Goal: Task Accomplishment & Management: Use online tool/utility

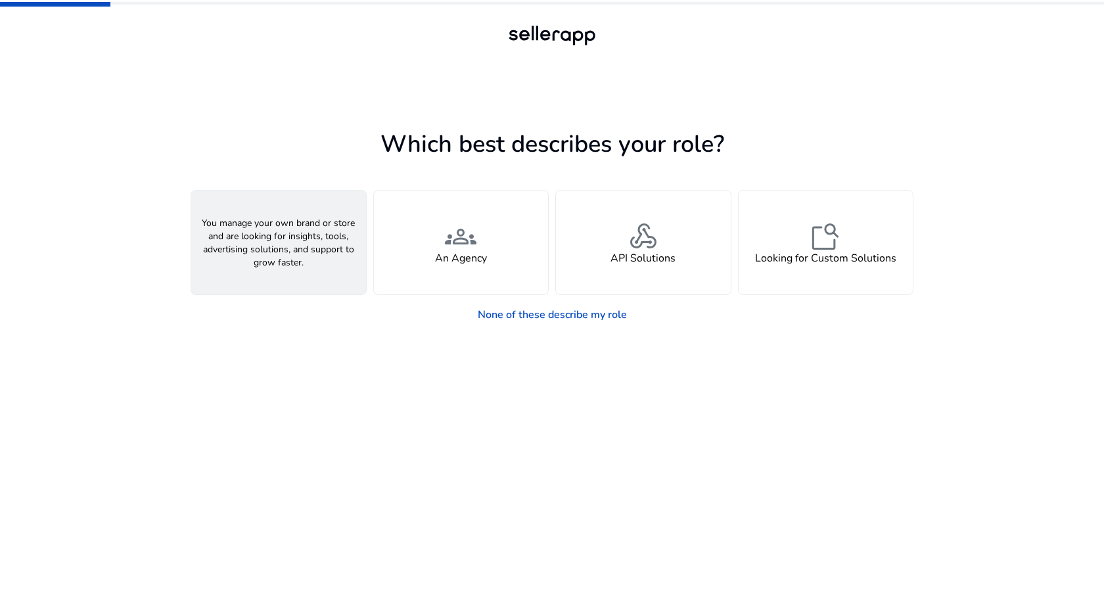
click at [287, 233] on span "person" at bounding box center [279, 237] width 32 height 32
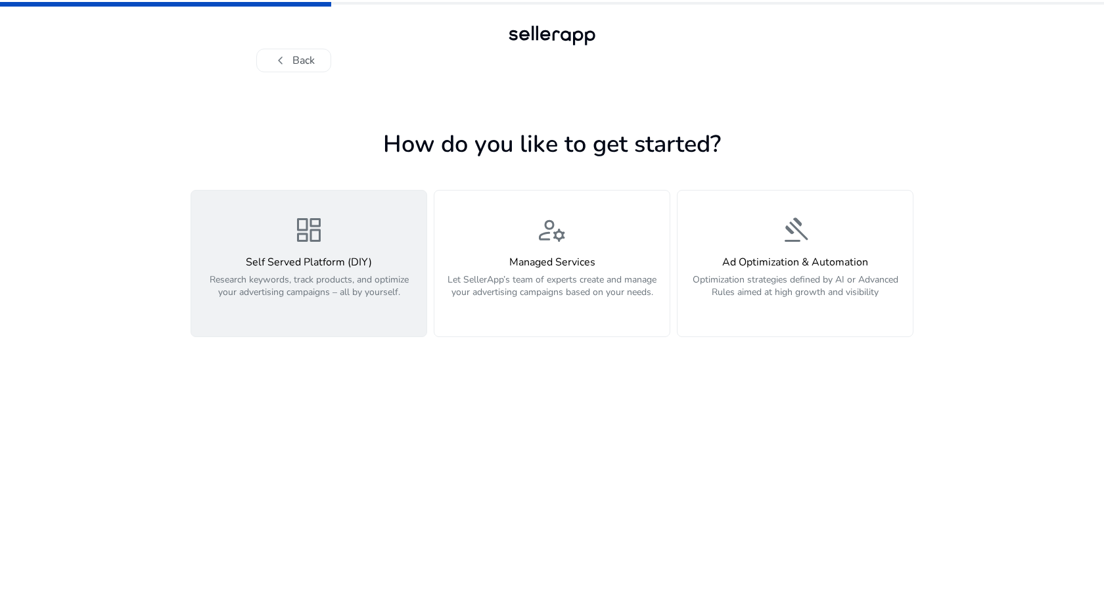
click at [252, 239] on div "dashboard Self Served Platform (DIY) Research keywords, track products, and opt…" at bounding box center [308, 263] width 219 height 99
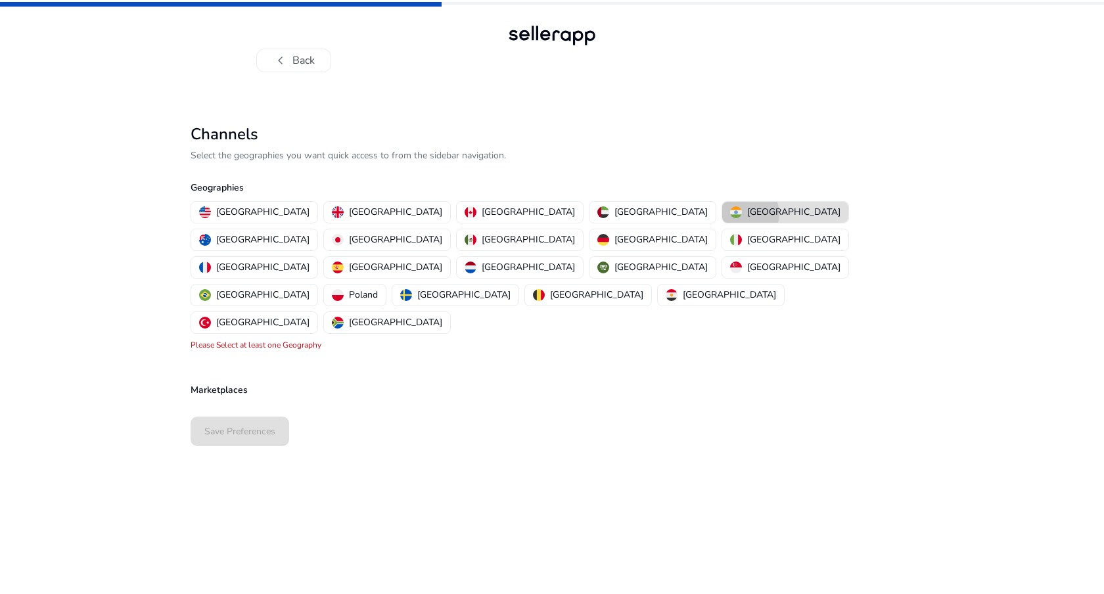
click at [747, 214] on p "[GEOGRAPHIC_DATA]" at bounding box center [793, 212] width 93 height 14
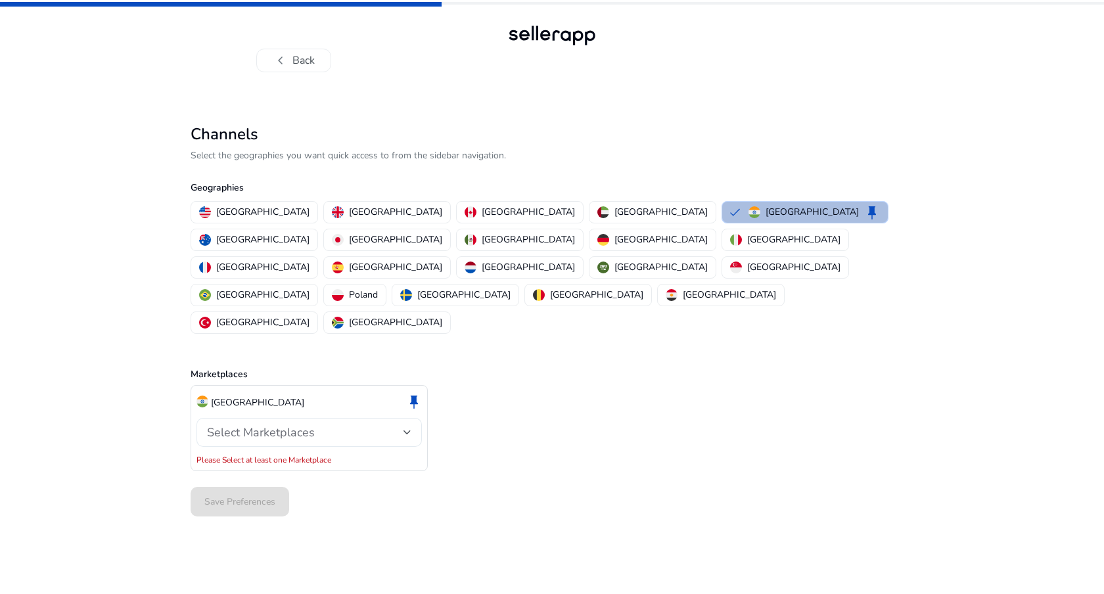
click at [336, 425] on div "Select Marketplaces" at bounding box center [305, 432] width 196 height 14
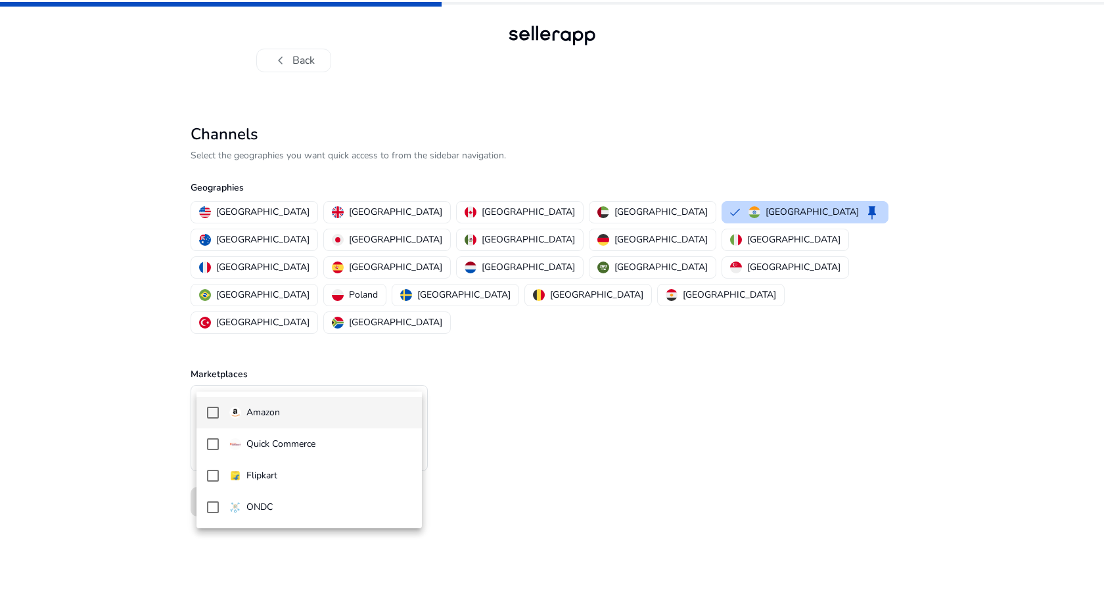
click at [292, 409] on span "Amazon" at bounding box center [320, 412] width 182 height 14
click at [146, 407] on div at bounding box center [552, 297] width 1104 height 594
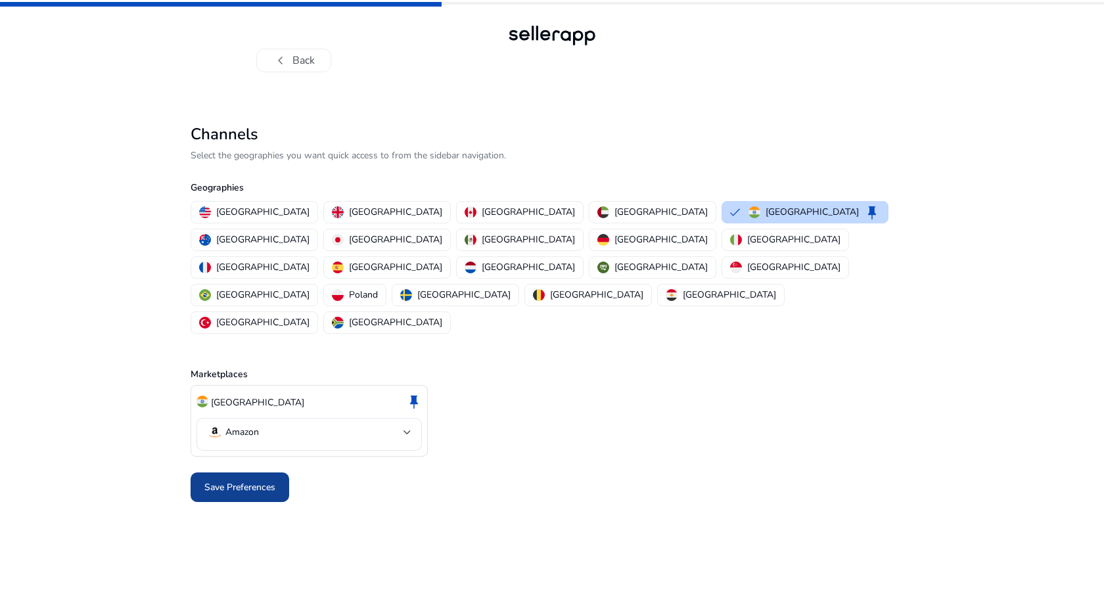
click at [238, 480] on span "Save Preferences" at bounding box center [239, 487] width 71 height 14
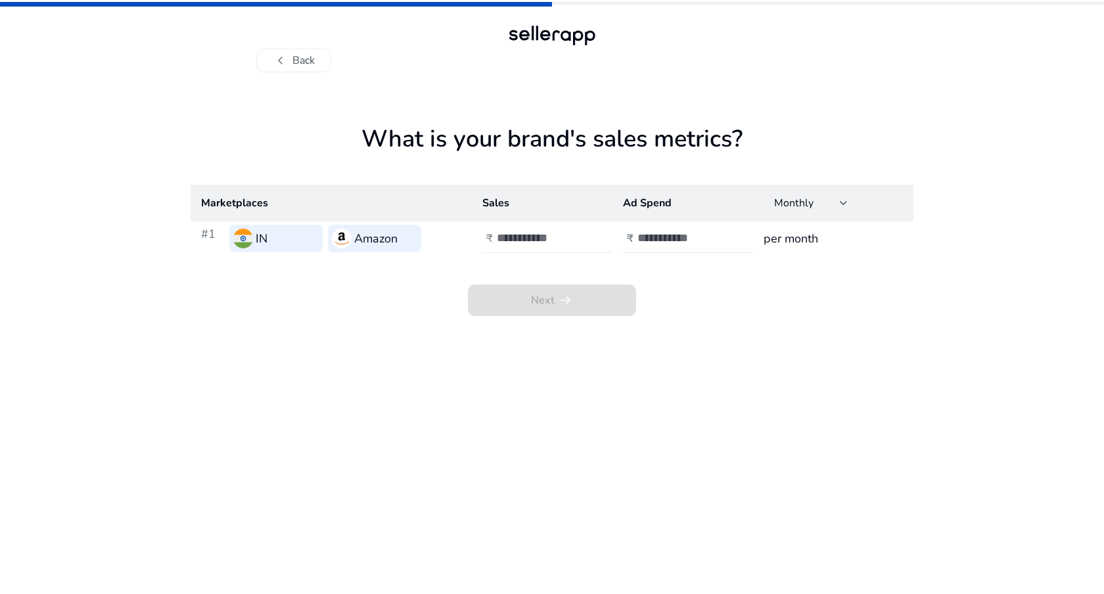
click at [506, 240] on input "number" at bounding box center [541, 238] width 89 height 14
type input "*****"
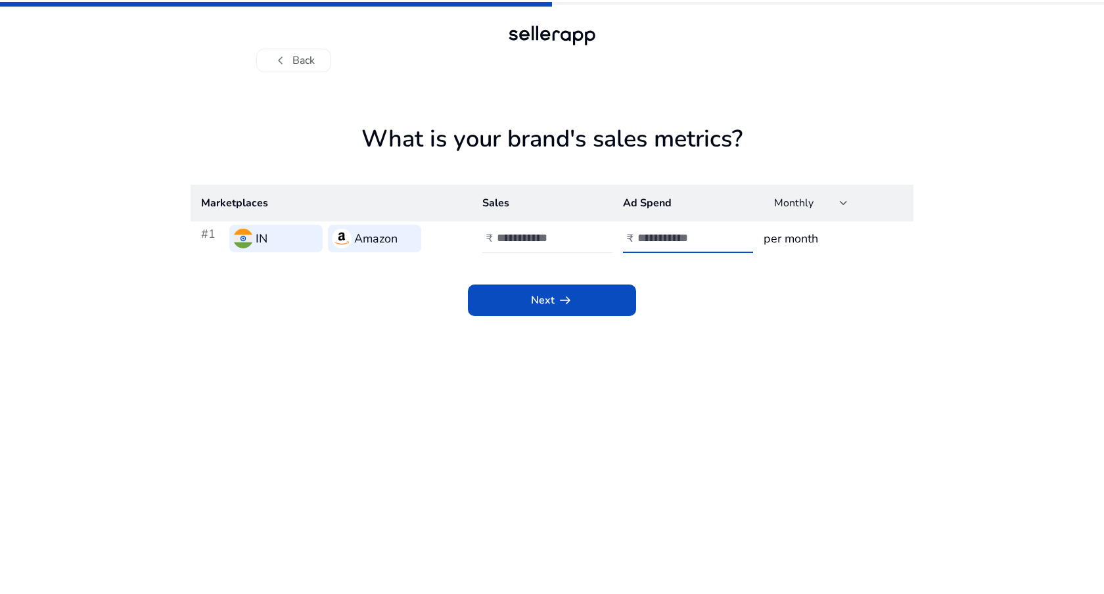
type input "****"
click at [524, 297] on span at bounding box center [552, 301] width 168 height 32
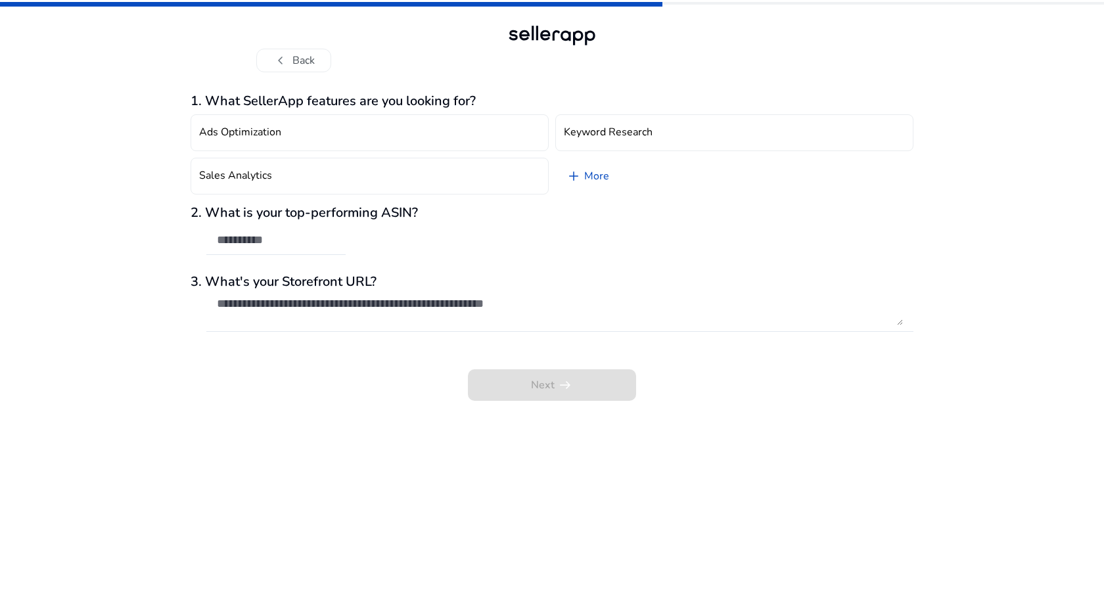
click at [543, 390] on div "Next arrow_right_alt" at bounding box center [552, 376] width 723 height 50
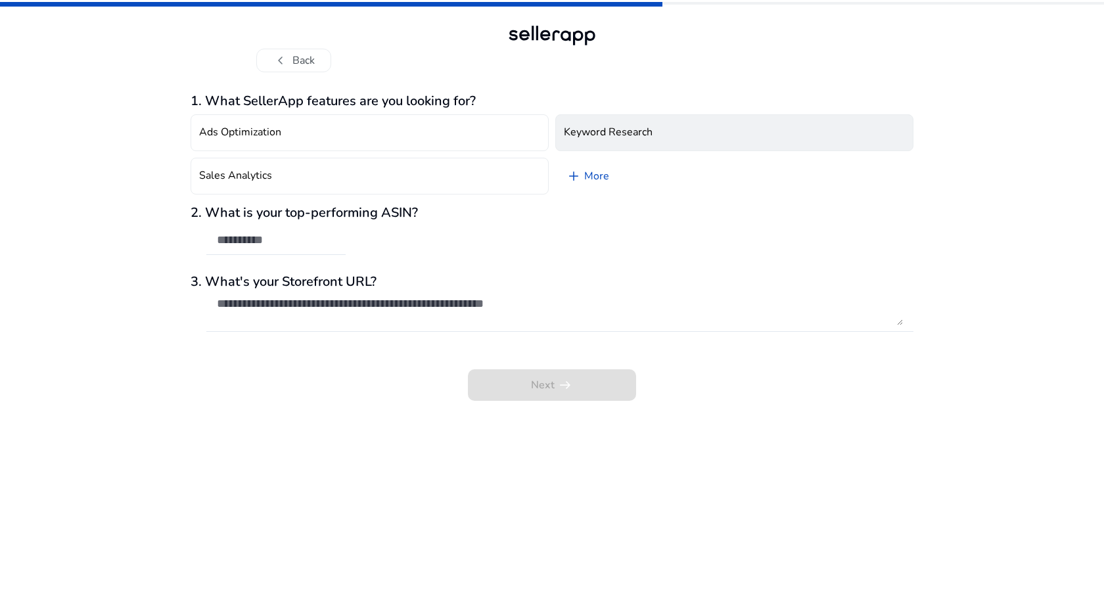
click at [593, 129] on h4 "Keyword Research" at bounding box center [608, 132] width 89 height 12
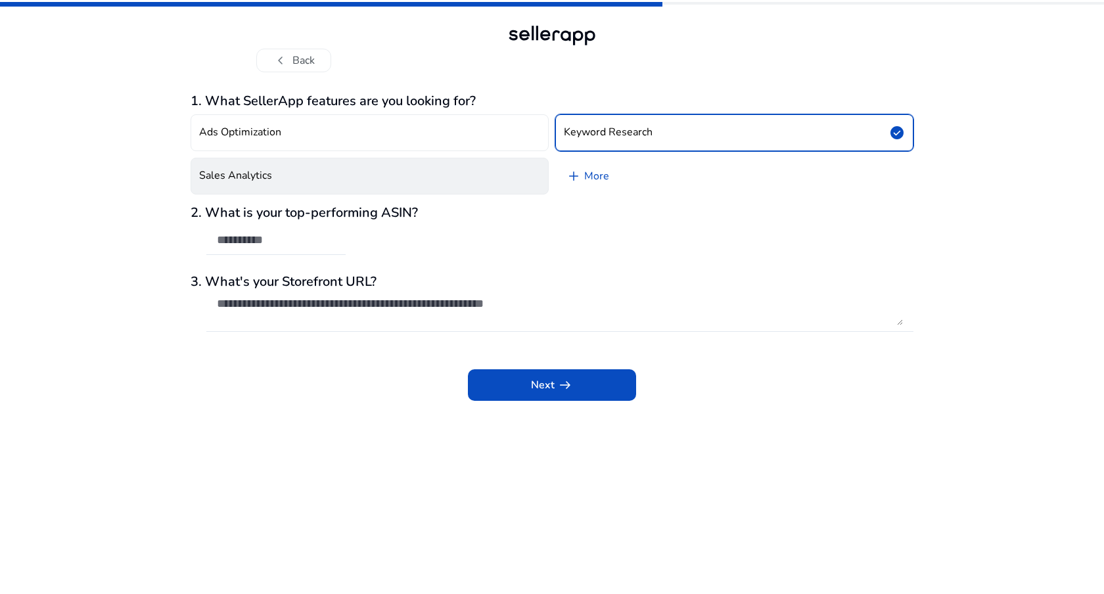
click at [506, 170] on button "Sales Analytics" at bounding box center [370, 176] width 358 height 37
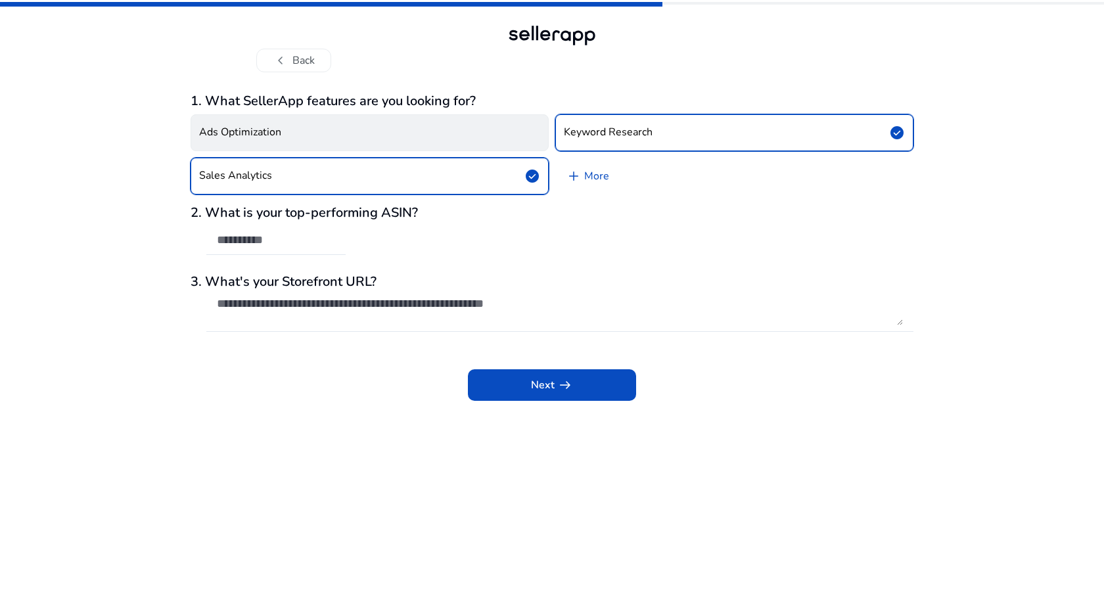
click at [513, 143] on button "Ads Optimization" at bounding box center [370, 132] width 358 height 37
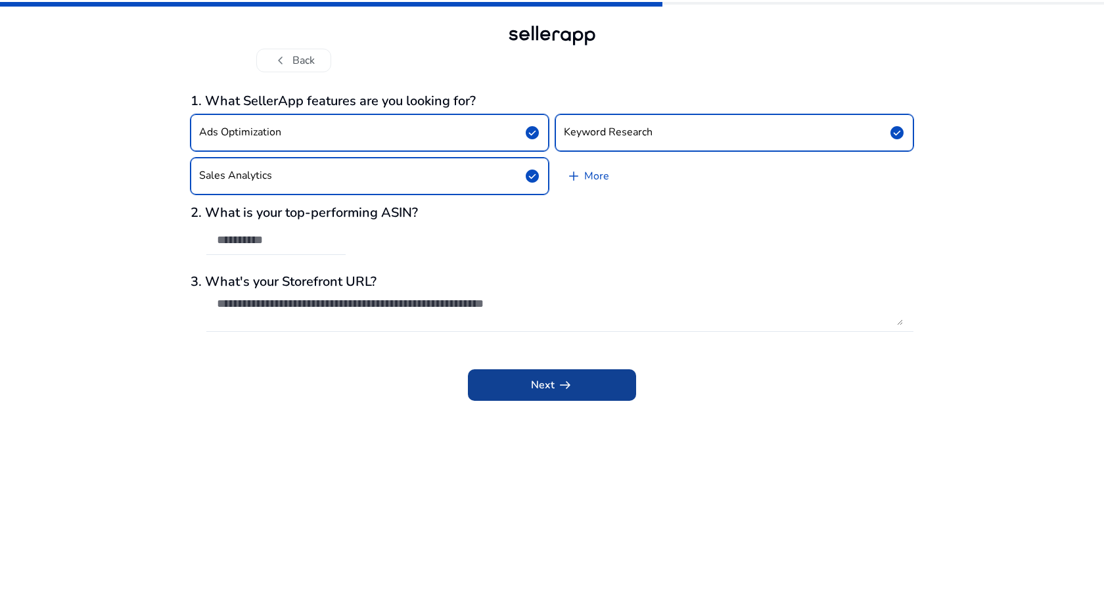
click at [563, 381] on span "arrow_right_alt" at bounding box center [565, 385] width 16 height 16
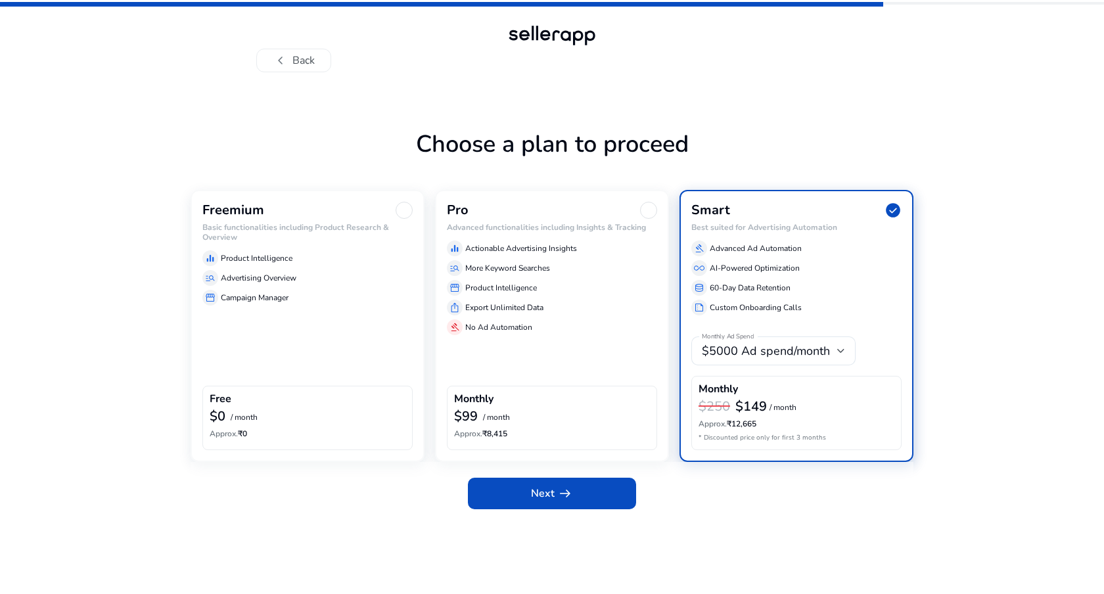
click at [424, 328] on div "Freemium Basic functionalities including Product Research & Overview equalizer …" at bounding box center [308, 325] width 234 height 271
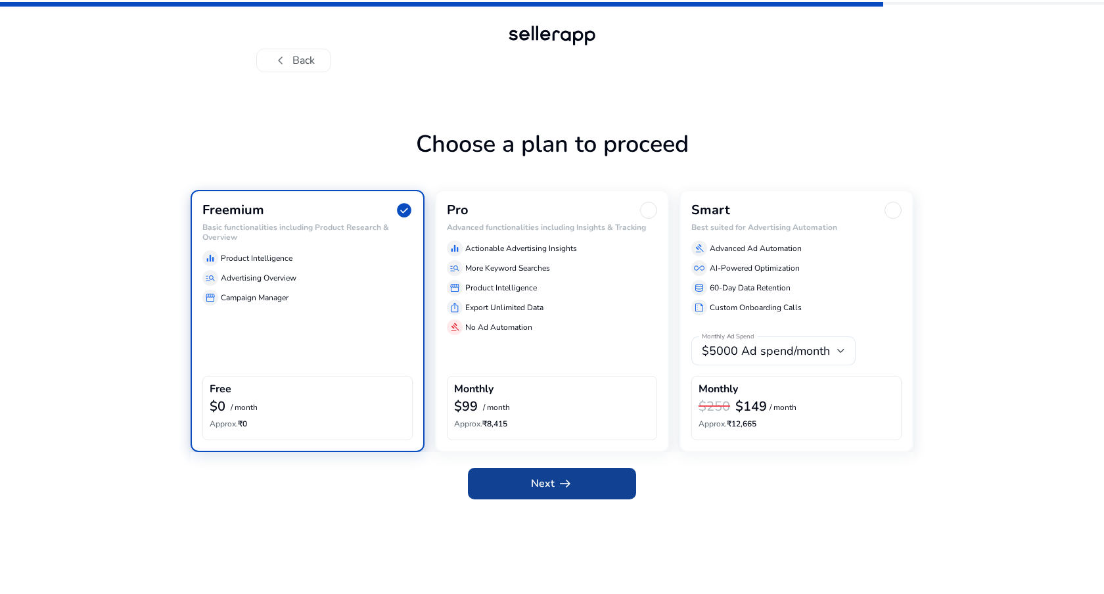
click at [541, 482] on span "Next arrow_right_alt" at bounding box center [552, 484] width 42 height 16
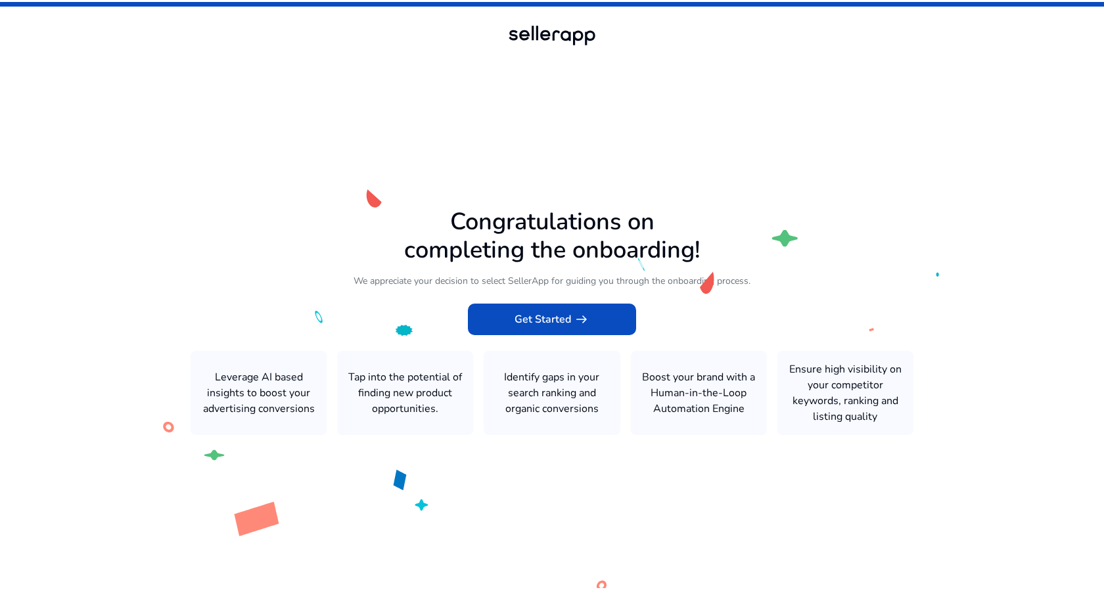
click at [570, 342] on icon at bounding box center [552, 294] width 1104 height 588
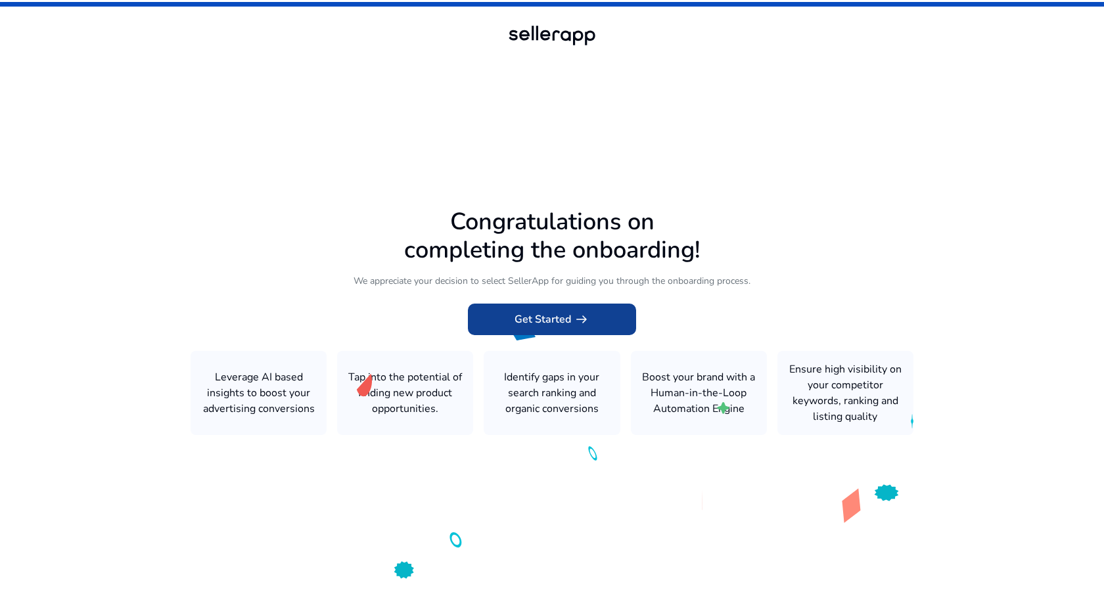
click at [570, 331] on span at bounding box center [552, 320] width 168 height 32
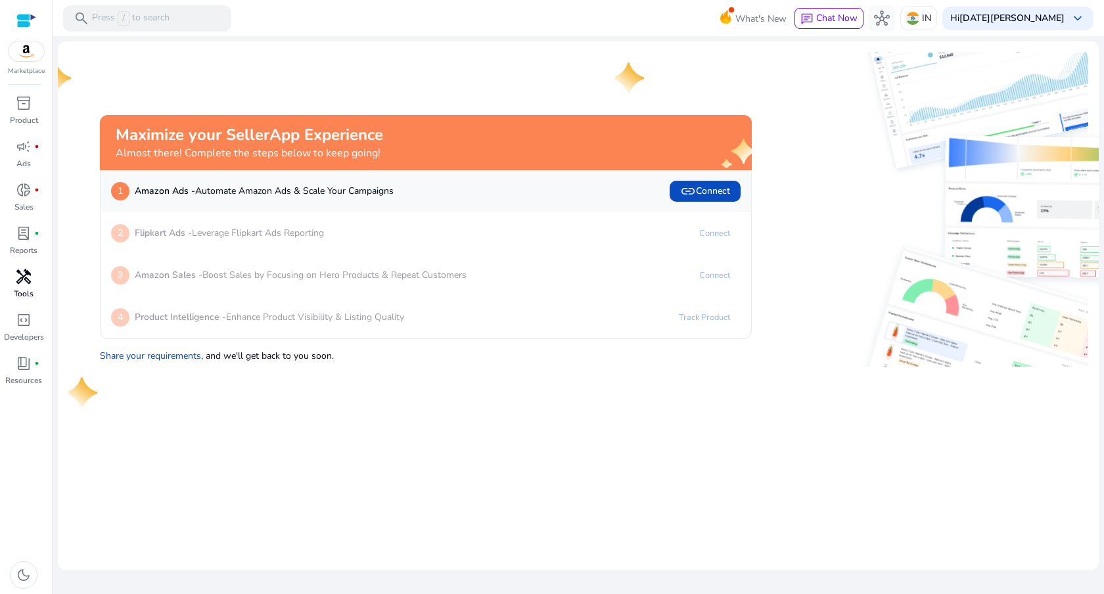
click at [17, 287] on link "handyman Tools" at bounding box center [23, 287] width 47 height 43
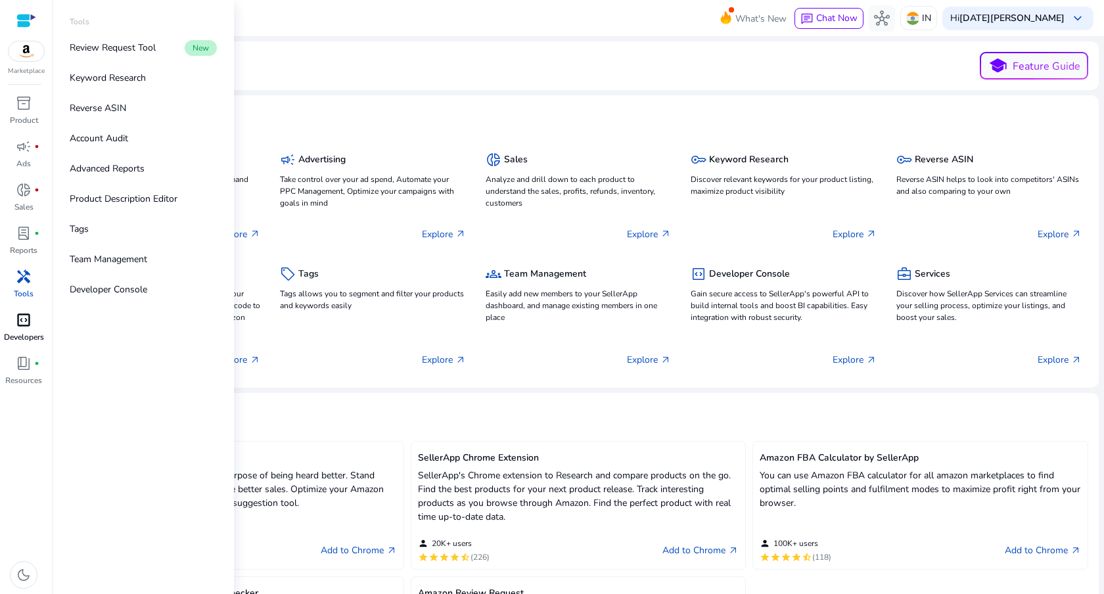
click at [25, 324] on span "code_blocks" at bounding box center [24, 320] width 16 height 16
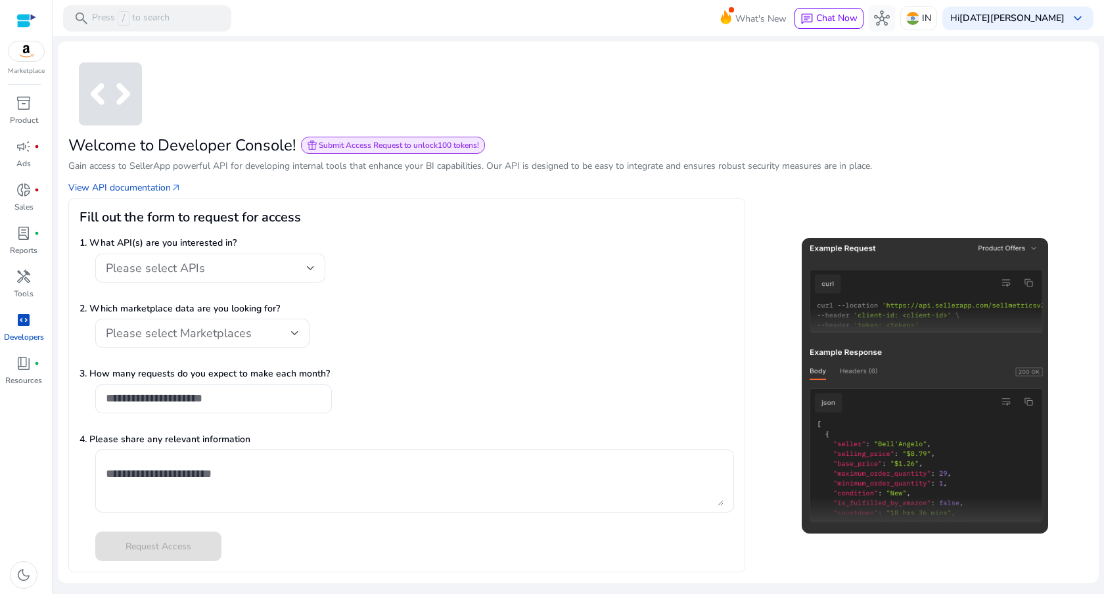
click at [294, 248] on p "1. What API(s) are you interested in?" at bounding box center [407, 243] width 654 height 14
click at [280, 263] on div "Please select APIs" at bounding box center [206, 268] width 201 height 14
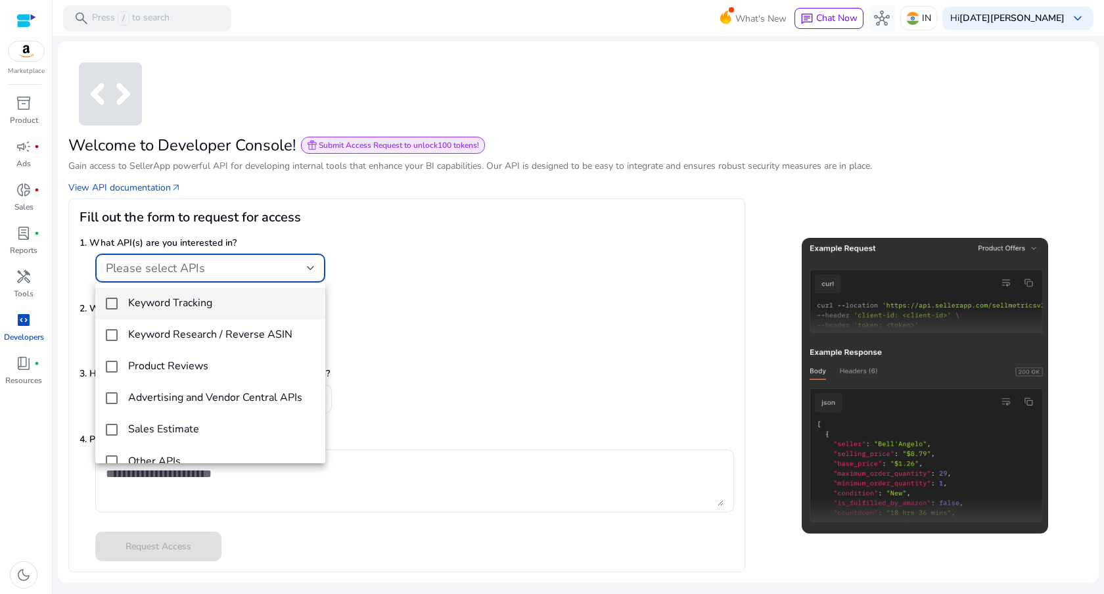
click at [268, 311] on mat-option "Keyword Tracking" at bounding box center [210, 304] width 230 height 32
click at [410, 278] on div at bounding box center [552, 297] width 1104 height 594
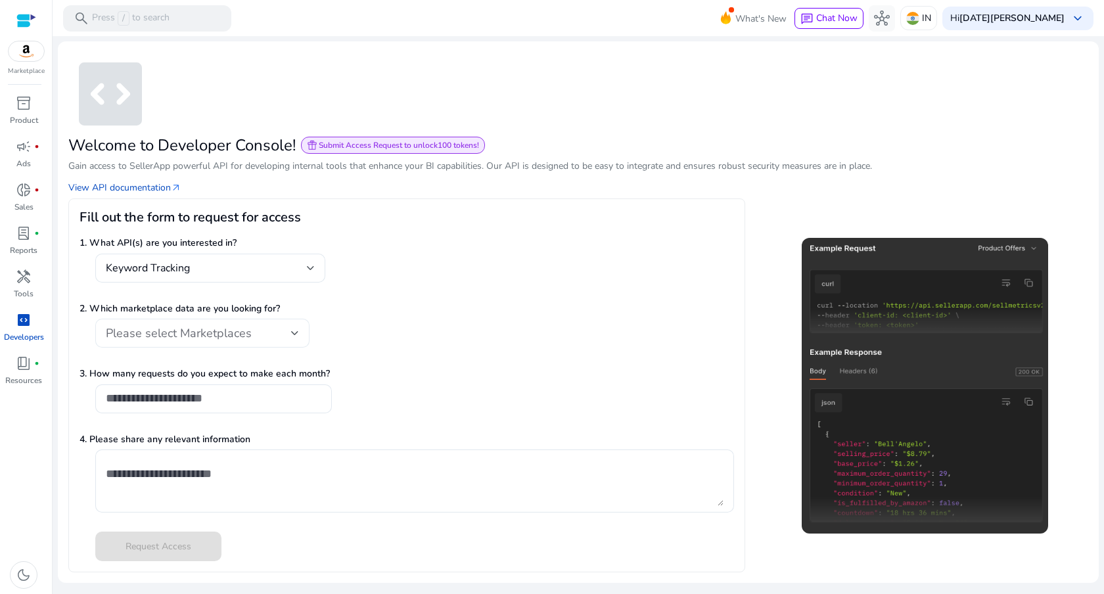
click at [283, 329] on div "Please select Marketplaces" at bounding box center [198, 333] width 185 height 14
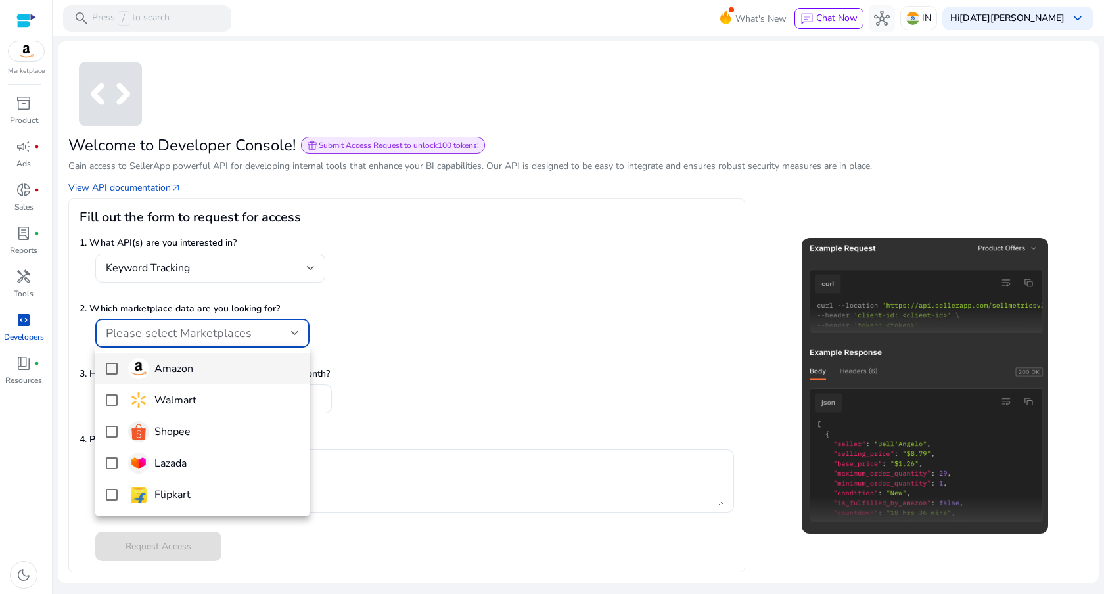
click at [248, 367] on span "Amazon" at bounding box center [213, 368] width 171 height 21
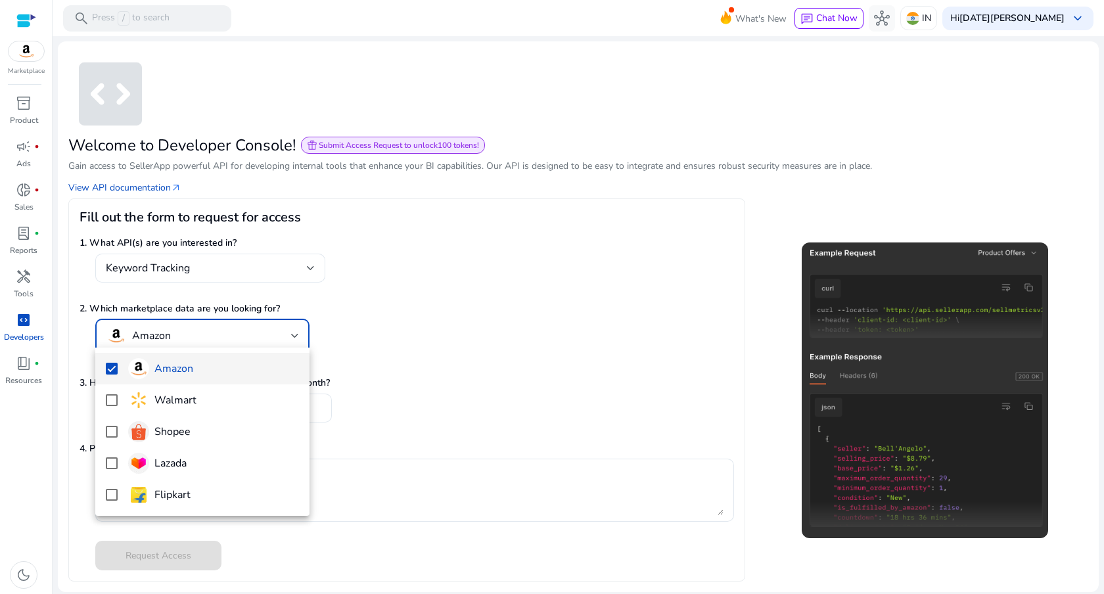
click at [384, 350] on div at bounding box center [552, 297] width 1104 height 594
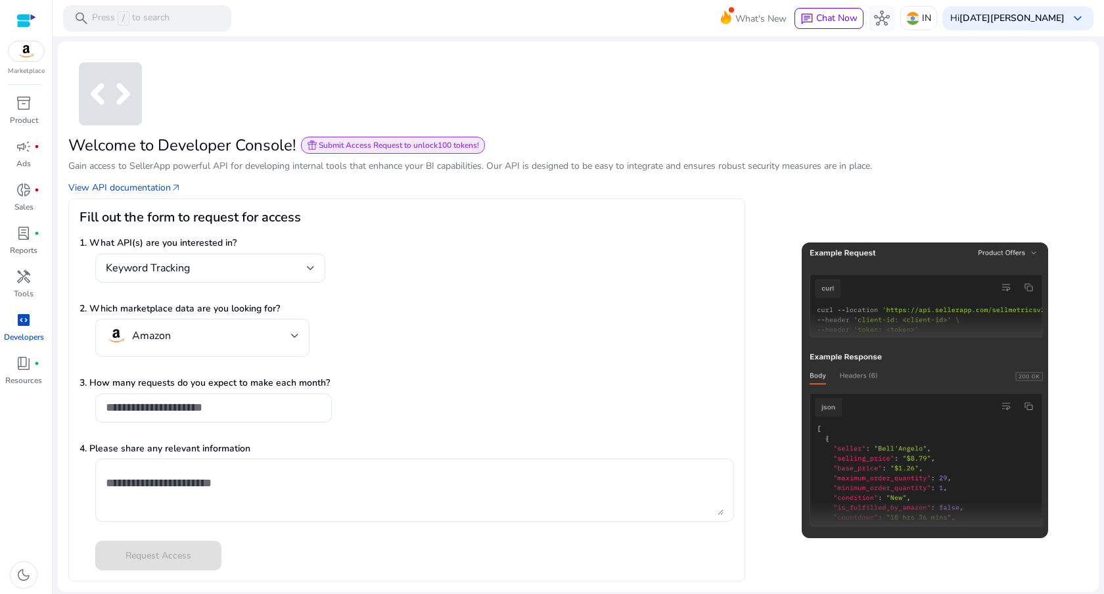
click at [1030, 408] on img at bounding box center [925, 390] width 246 height 296
click at [946, 456] on img at bounding box center [925, 390] width 246 height 296
click at [923, 515] on img at bounding box center [925, 390] width 246 height 296
click at [284, 266] on mat-select-trigger "Keyword Tracking" at bounding box center [206, 268] width 201 height 13
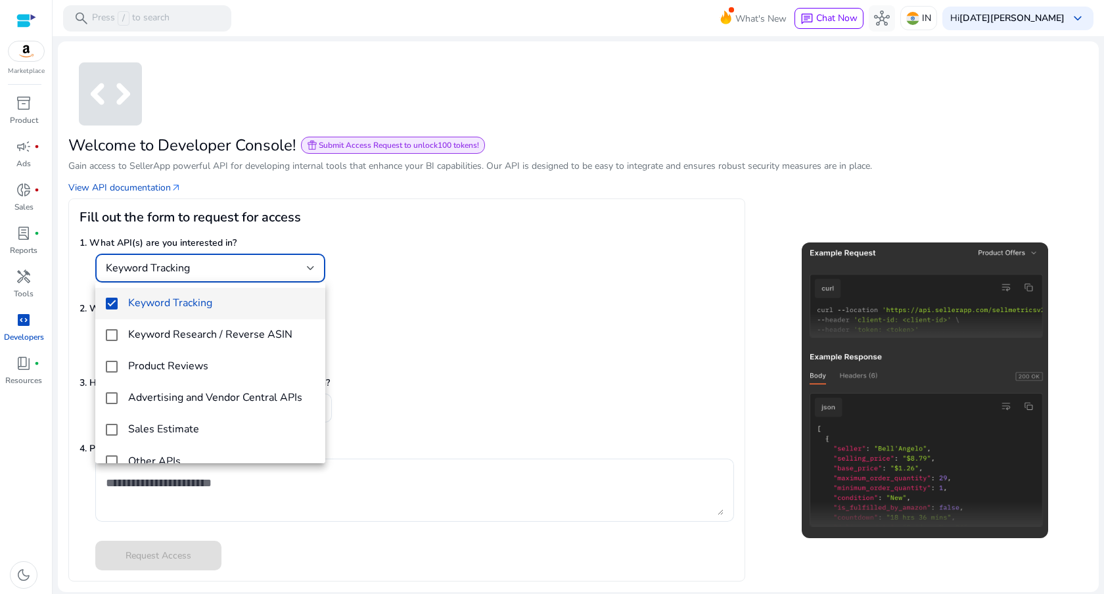
click at [413, 338] on div at bounding box center [552, 297] width 1104 height 594
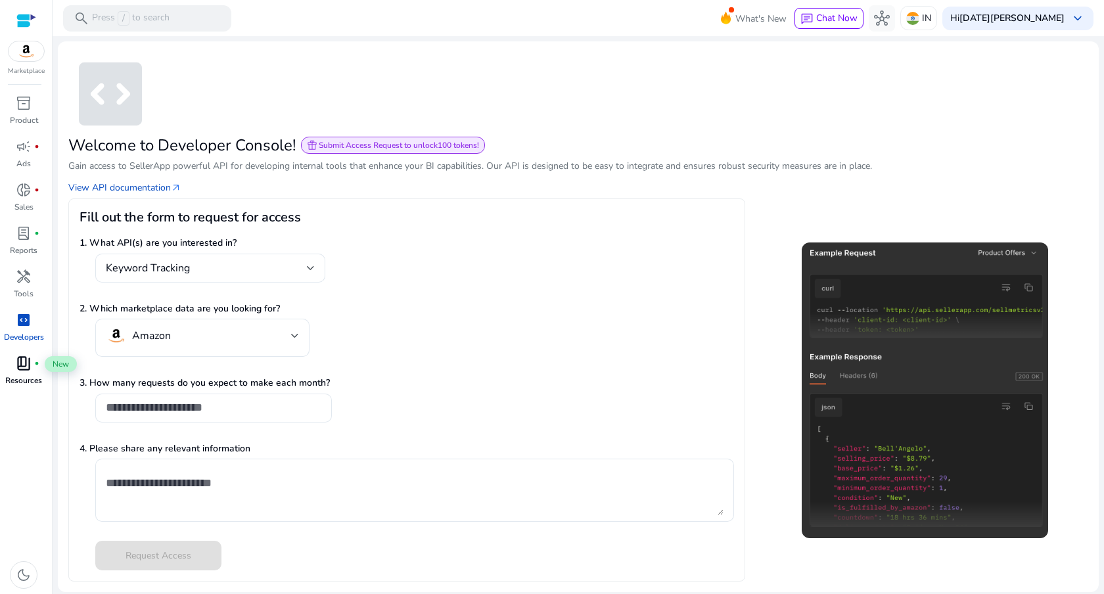
click at [22, 365] on span "book_4" at bounding box center [24, 363] width 16 height 16
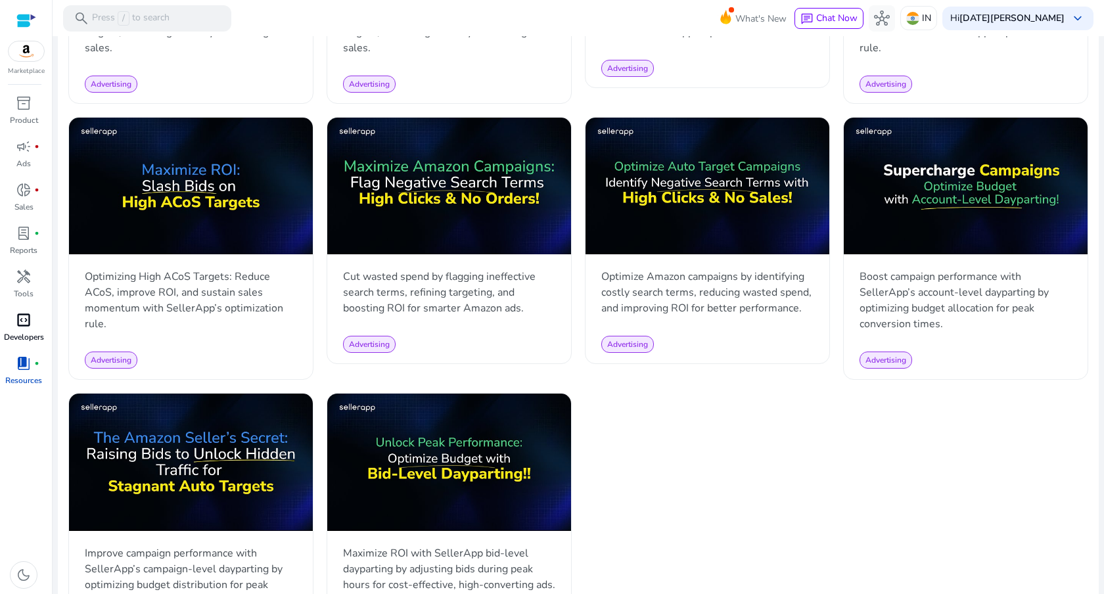
scroll to position [1211, 0]
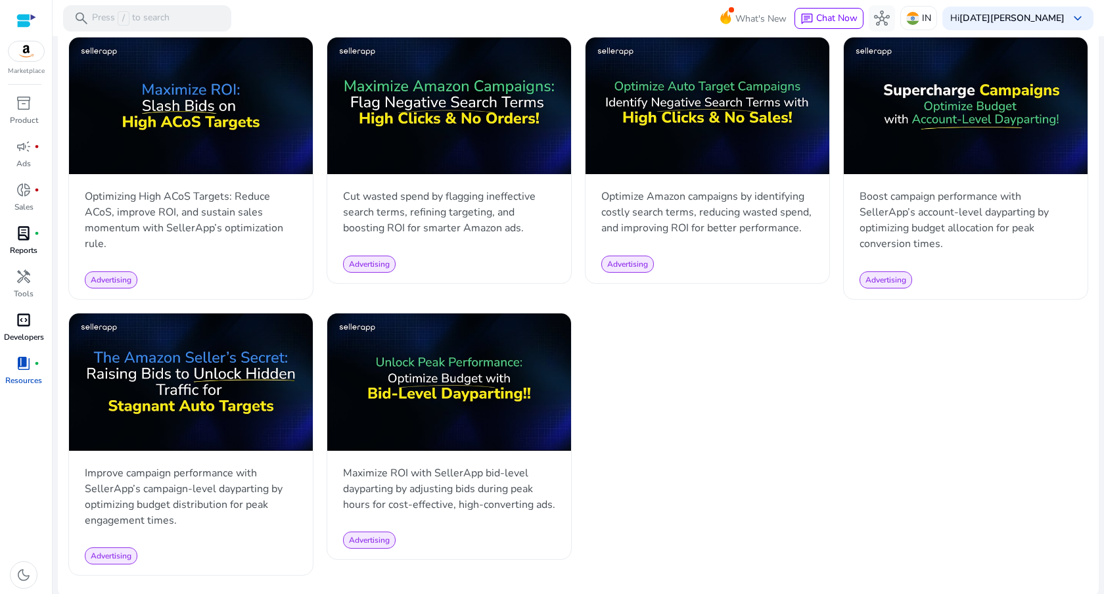
click at [20, 264] on link "lab_profile fiber_manual_record Reports" at bounding box center [23, 244] width 47 height 43
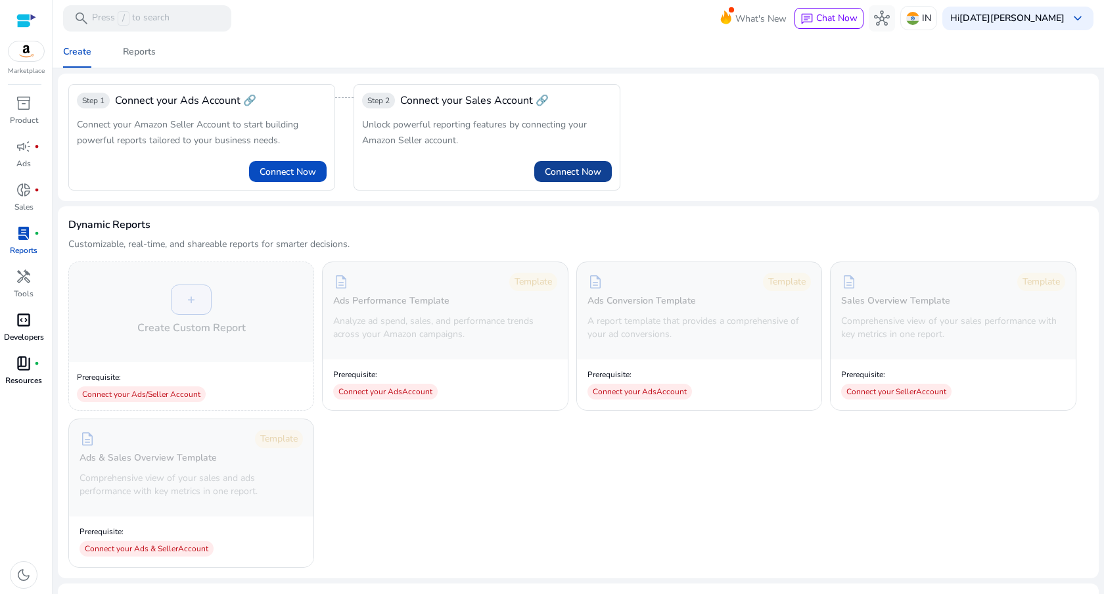
click at [578, 165] on span "Connect Now" at bounding box center [573, 172] width 57 height 14
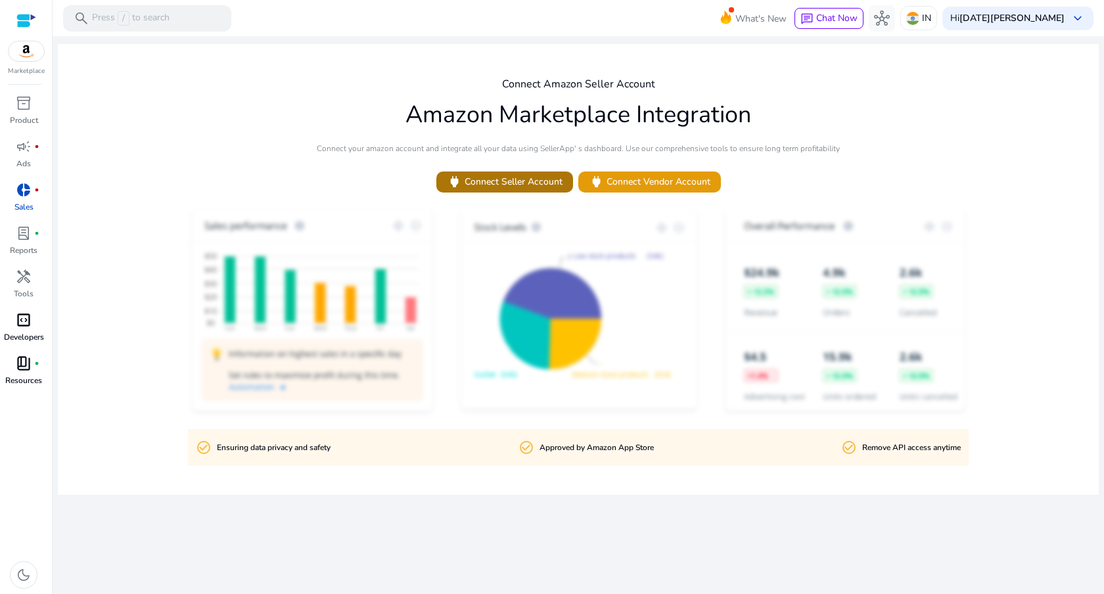
click at [526, 179] on span "power Connect Seller Account" at bounding box center [505, 181] width 116 height 15
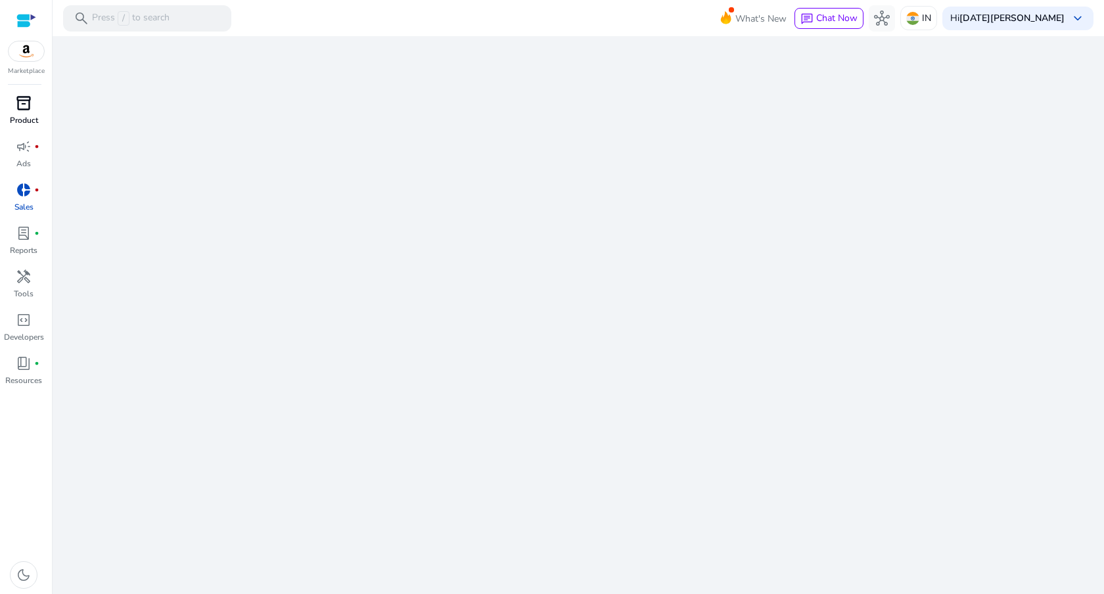
click at [20, 100] on span "inventory_2" at bounding box center [24, 103] width 16 height 16
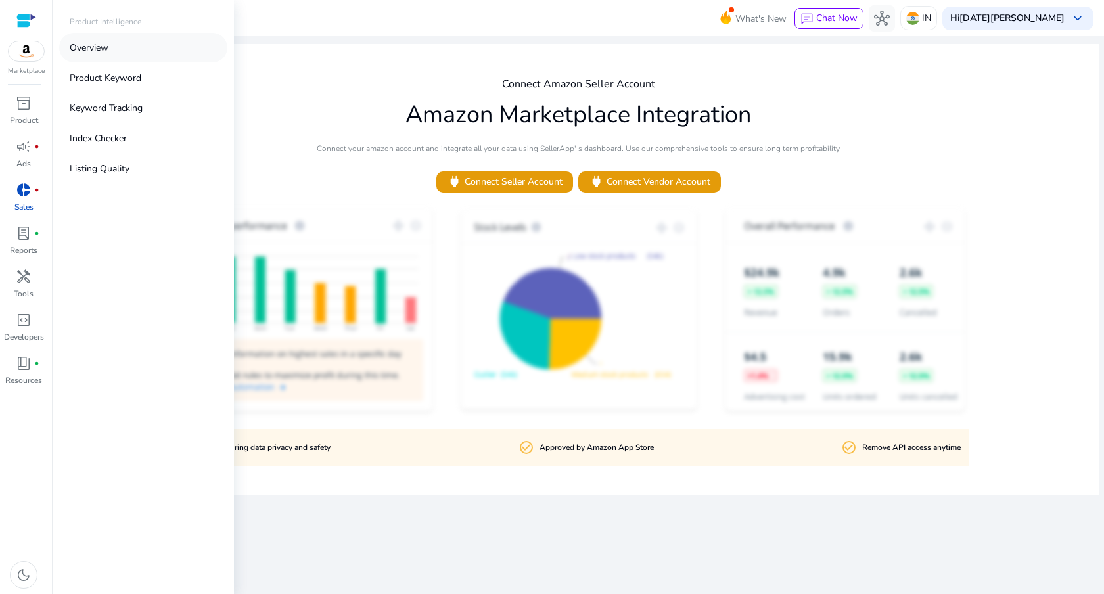
click at [180, 53] on link "Overview" at bounding box center [143, 48] width 168 height 30
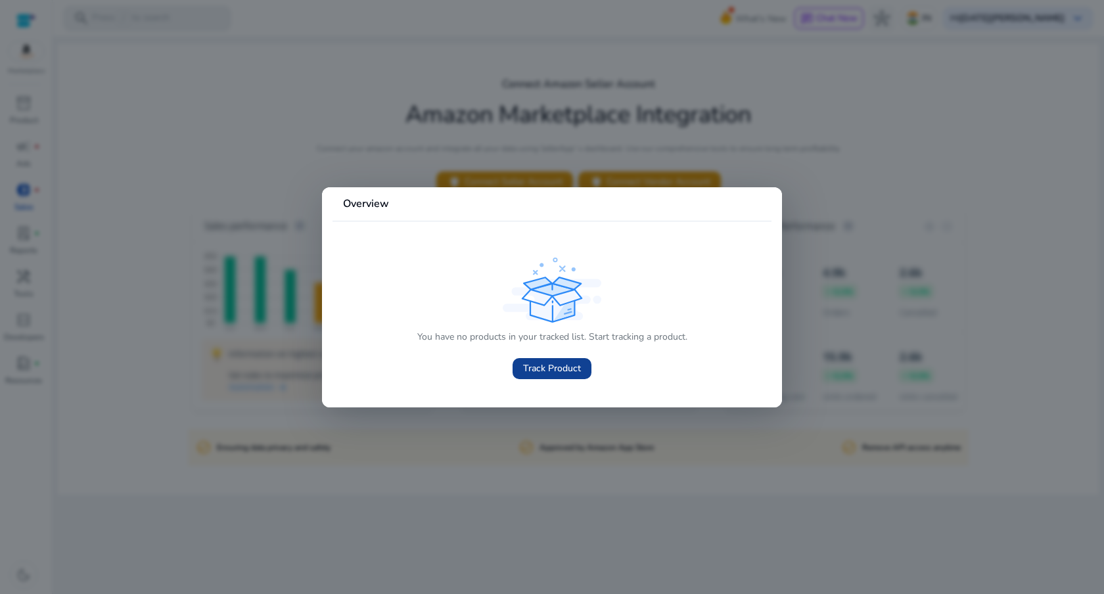
click at [562, 375] on span "Track Product" at bounding box center [552, 368] width 58 height 14
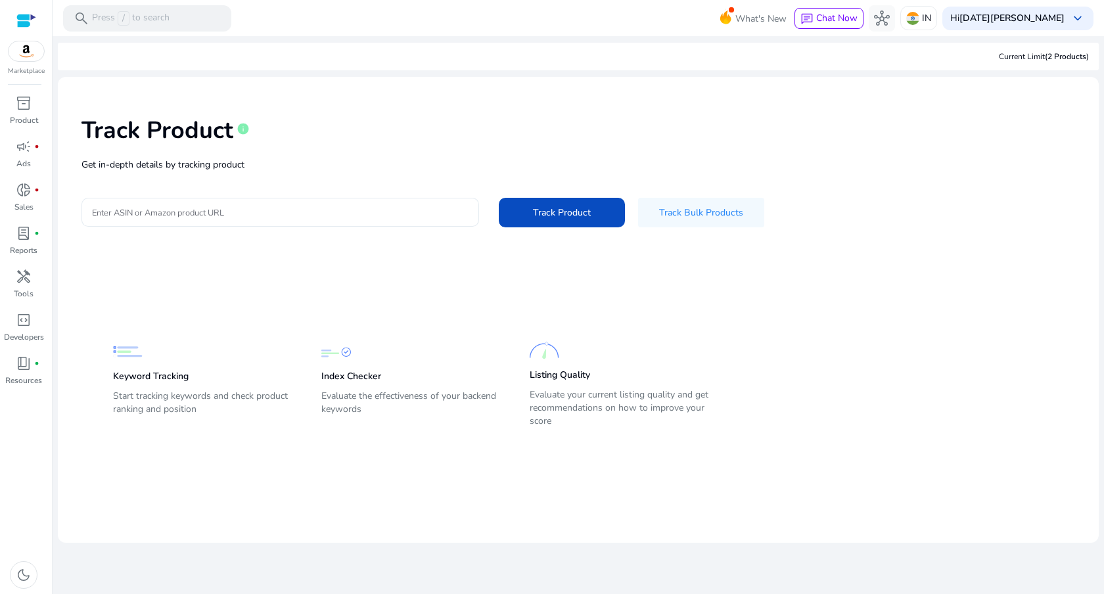
click at [323, 219] on div at bounding box center [280, 212] width 377 height 29
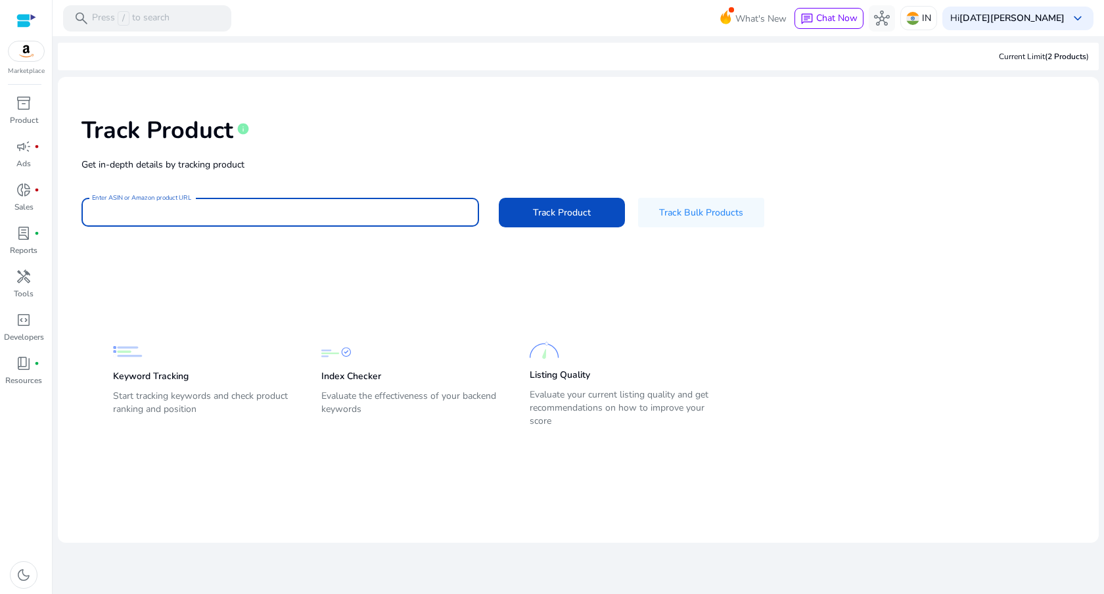
paste input "**********"
type input "**********"
click at [574, 216] on span "Track Product" at bounding box center [562, 213] width 58 height 14
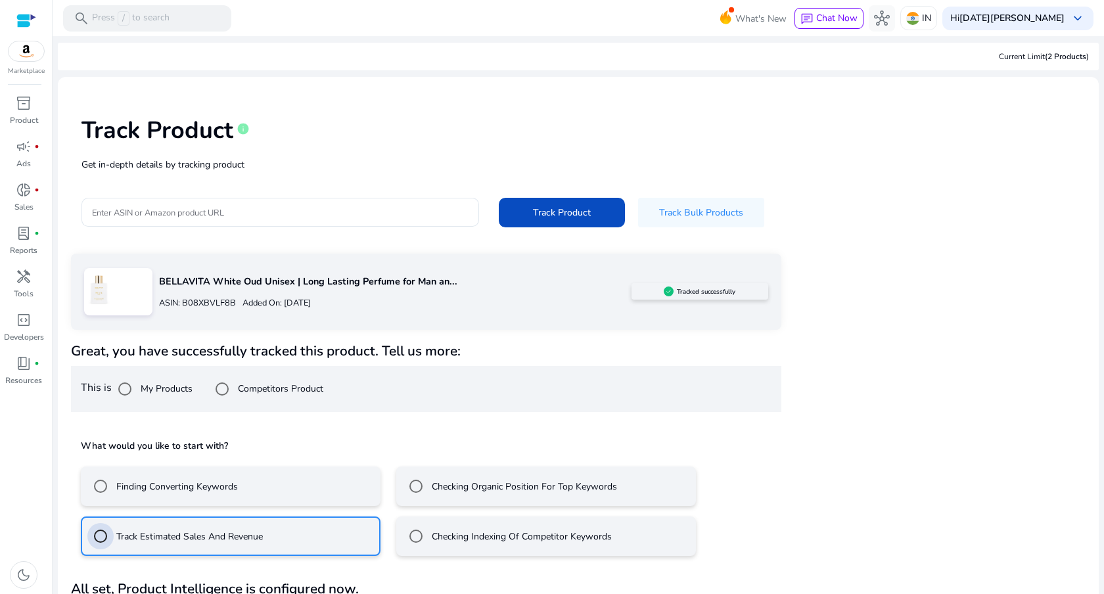
scroll to position [40, 0]
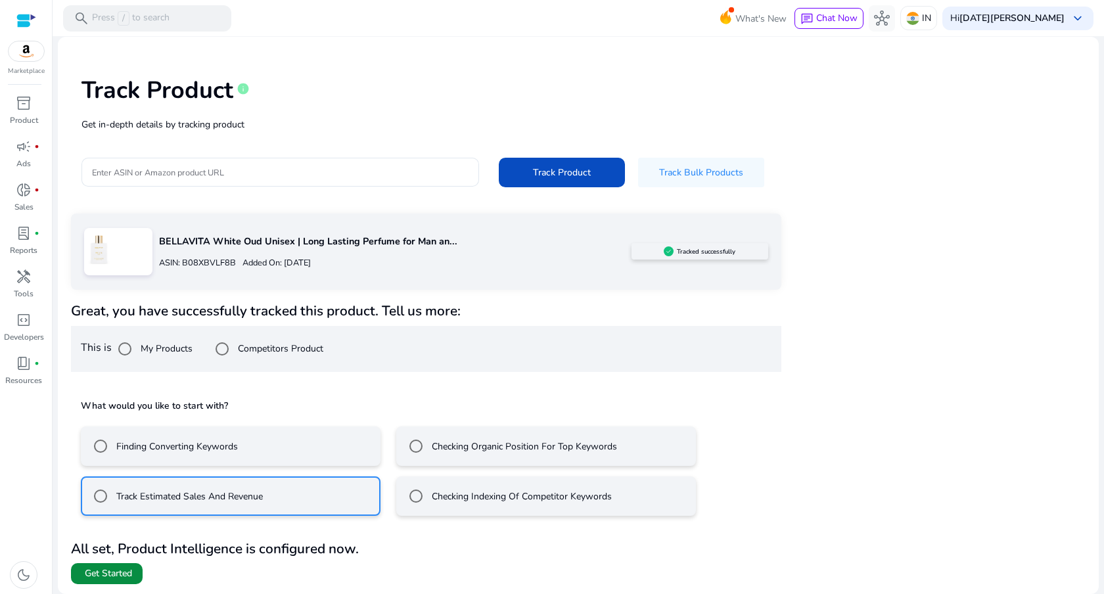
click at [114, 579] on span "Get Started" at bounding box center [108, 573] width 47 height 13
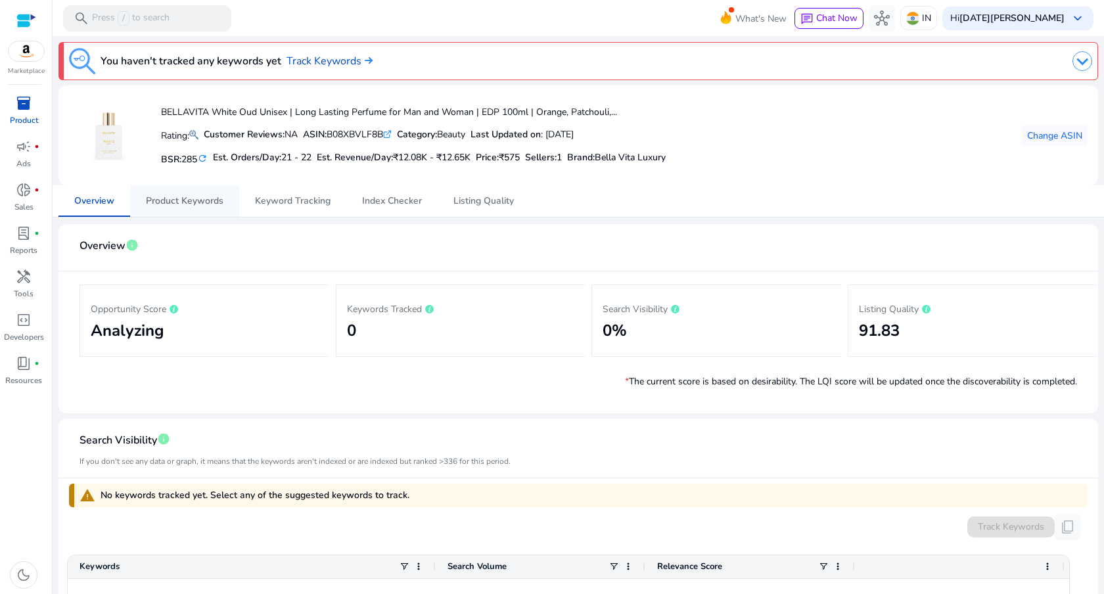
click at [195, 204] on span "Product Keywords" at bounding box center [185, 200] width 78 height 9
